Goal: Communication & Community: Answer question/provide support

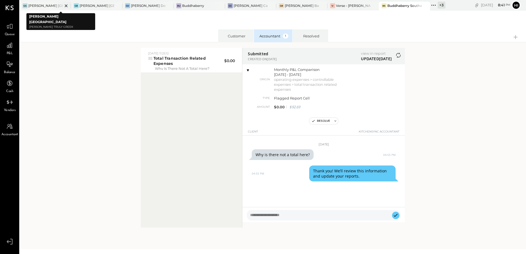
click at [43, 4] on div "[PERSON_NAME] [GEOGRAPHIC_DATA]" at bounding box center [45, 5] width 34 height 5
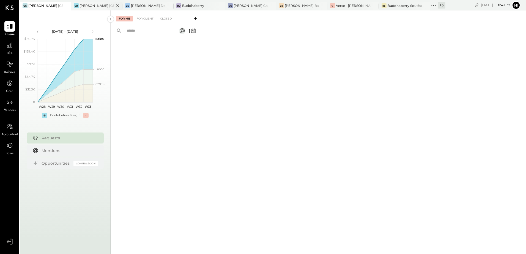
click at [92, 5] on div "[PERSON_NAME] [GEOGRAPHIC_DATA]" at bounding box center [96, 5] width 34 height 5
click at [142, 5] on div "[PERSON_NAME] Downtown" at bounding box center [148, 5] width 34 height 5
click at [141, 19] on div "For Client" at bounding box center [145, 18] width 22 height 5
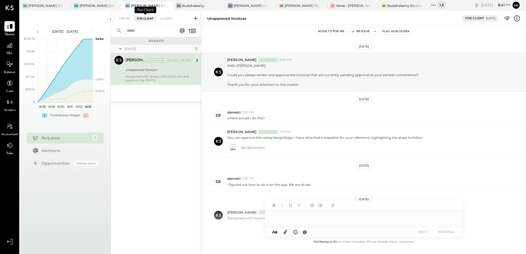
scroll to position [27, 0]
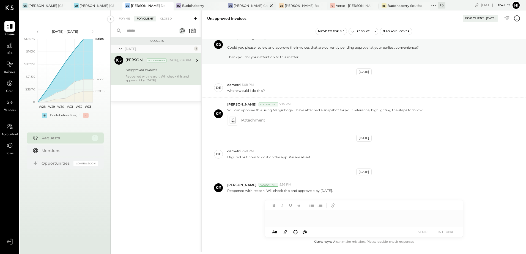
click at [257, 5] on div at bounding box center [266, 6] width 19 height 8
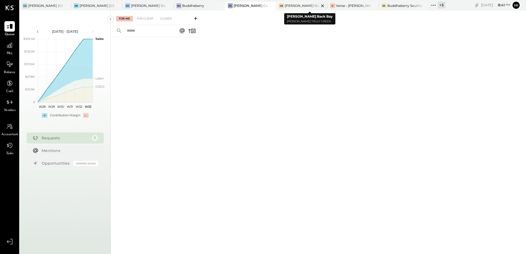
click at [300, 5] on div "[PERSON_NAME] Back Bay" at bounding box center [301, 5] width 34 height 5
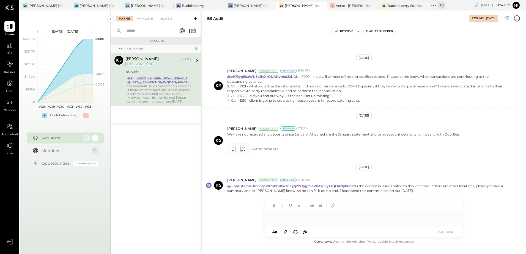
scroll to position [127, 0]
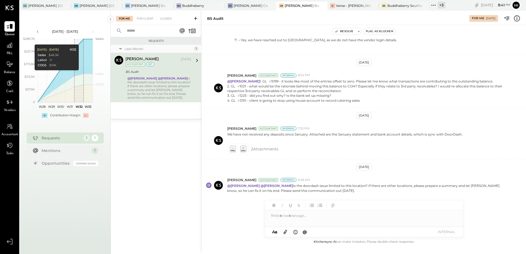
click at [433, 3] on icon at bounding box center [433, 5] width 7 height 7
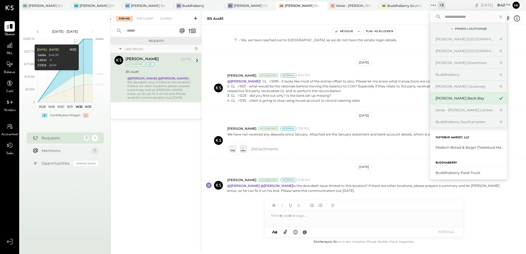
click at [457, 17] on input "text" at bounding box center [467, 17] width 51 height 10
type input "***"
click at [452, 147] on div "[PERSON_NAME] Seaport" at bounding box center [464, 147] width 59 height 5
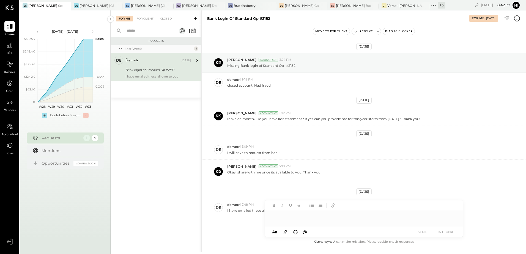
scroll to position [20, 0]
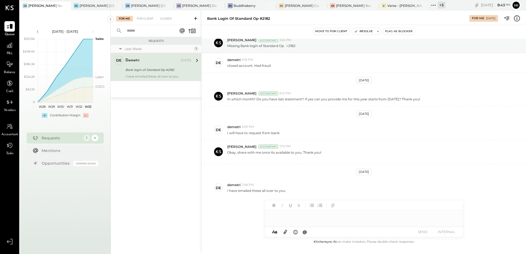
click at [283, 218] on div at bounding box center [364, 215] width 198 height 11
drag, startPoint x: 315, startPoint y: 217, endPoint x: 257, endPoint y: 215, distance: 57.5
click at [257, 215] on div "Bank login of Standard Op #2182 For Me [DATE] Move to for client Resolve Flag a…" at bounding box center [363, 131] width 324 height 242
click at [452, 219] on icon at bounding box center [451, 216] width 7 height 7
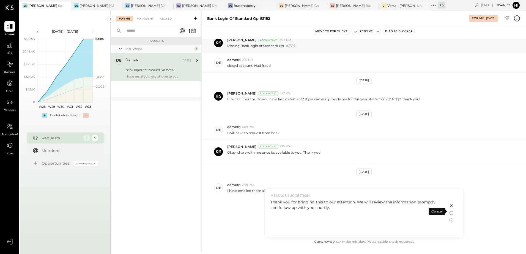
click at [452, 205] on icon at bounding box center [451, 205] width 7 height 7
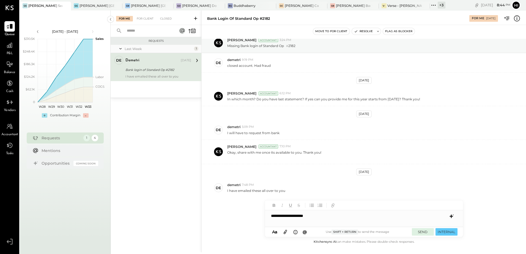
click at [425, 232] on button "SEND" at bounding box center [422, 231] width 22 height 7
